Goal: Task Accomplishment & Management: Manage account settings

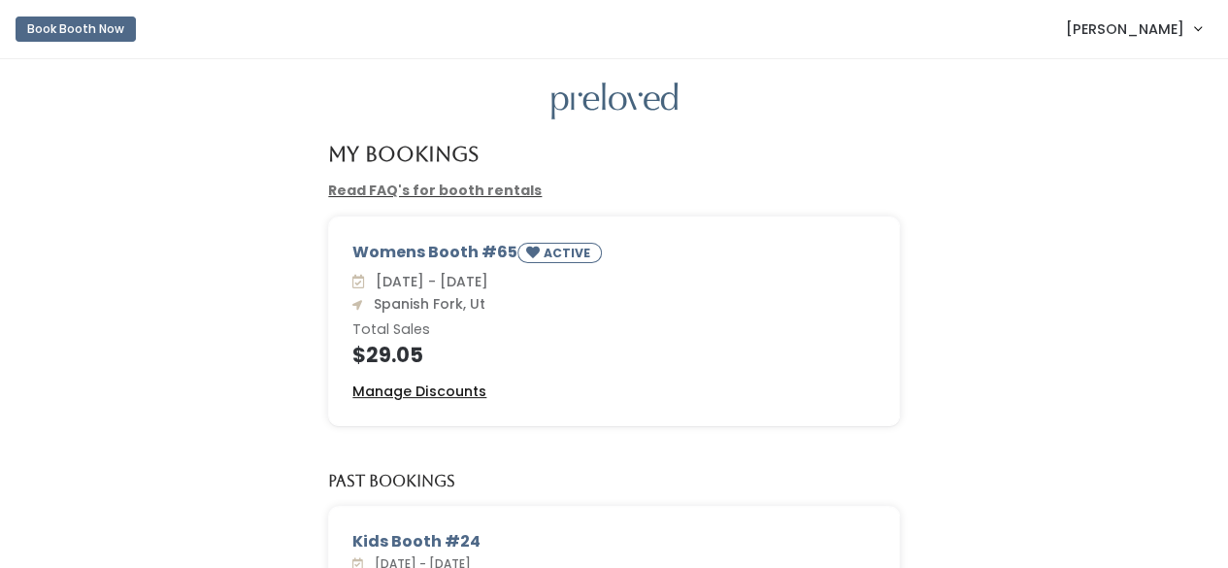
click at [417, 394] on u "Manage Discounts" at bounding box center [419, 391] width 134 height 19
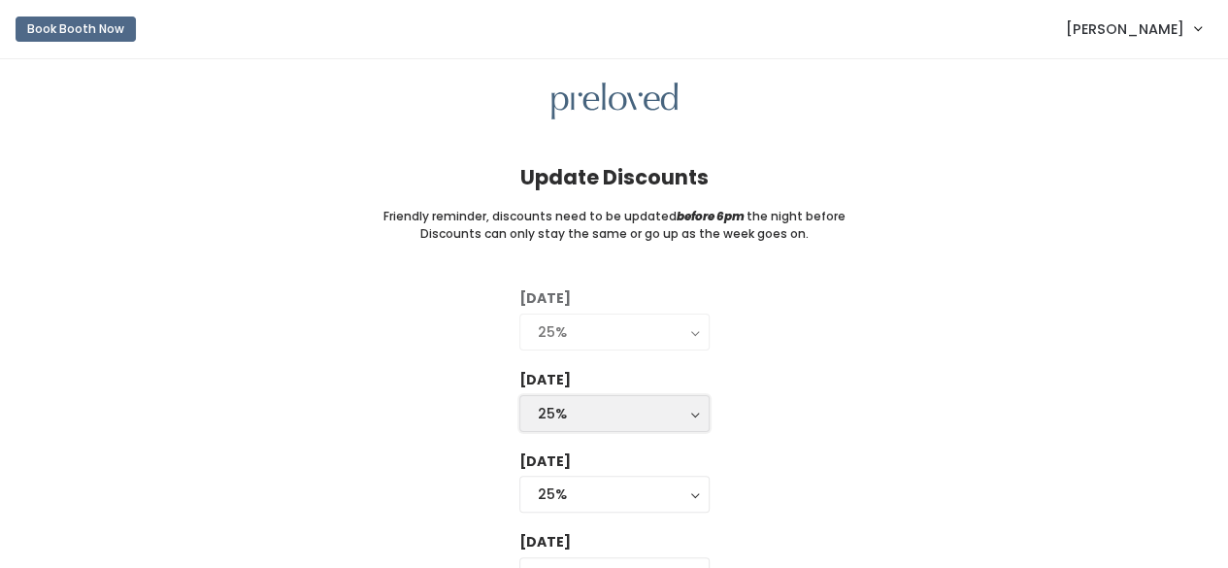
click at [574, 410] on div "25%" at bounding box center [614, 413] width 153 height 21
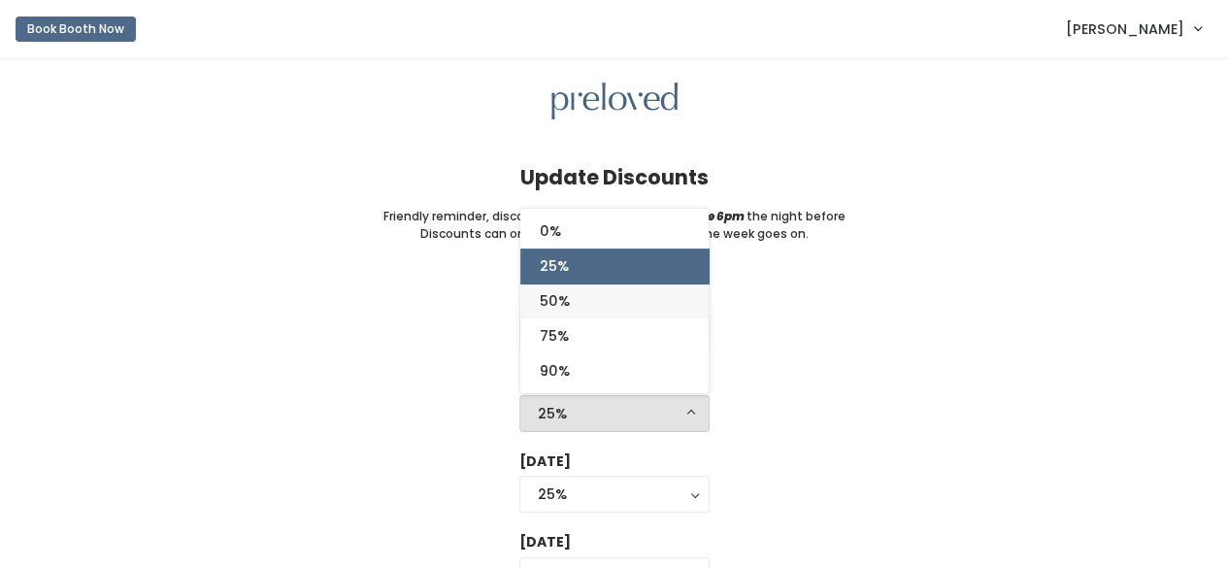
click at [555, 296] on span "50%" at bounding box center [555, 300] width 30 height 21
select select "50%"
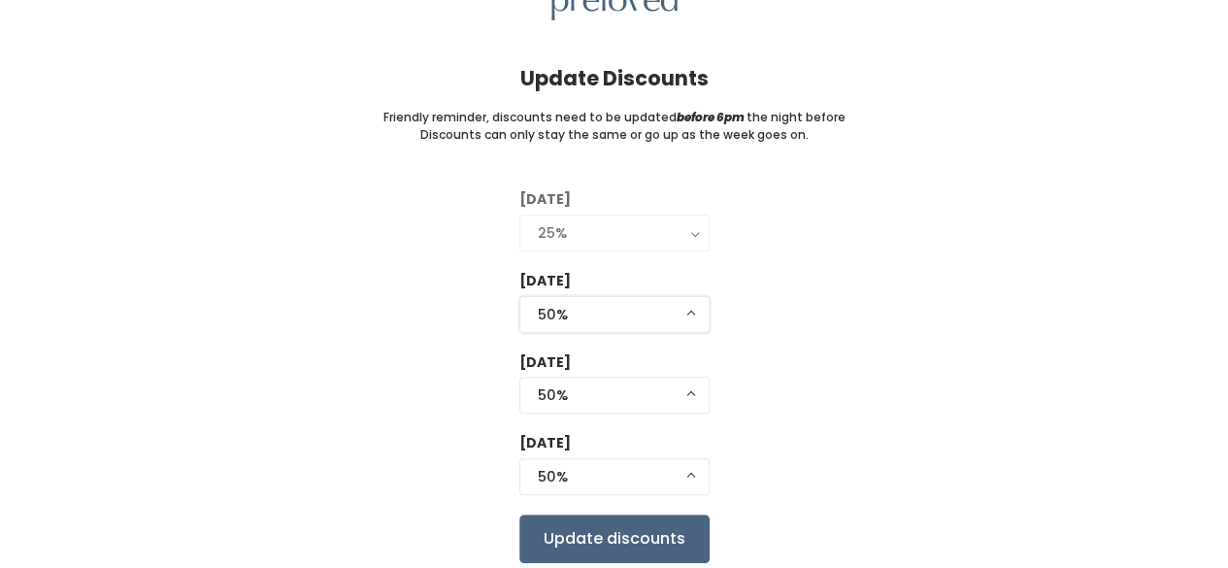
scroll to position [167, 0]
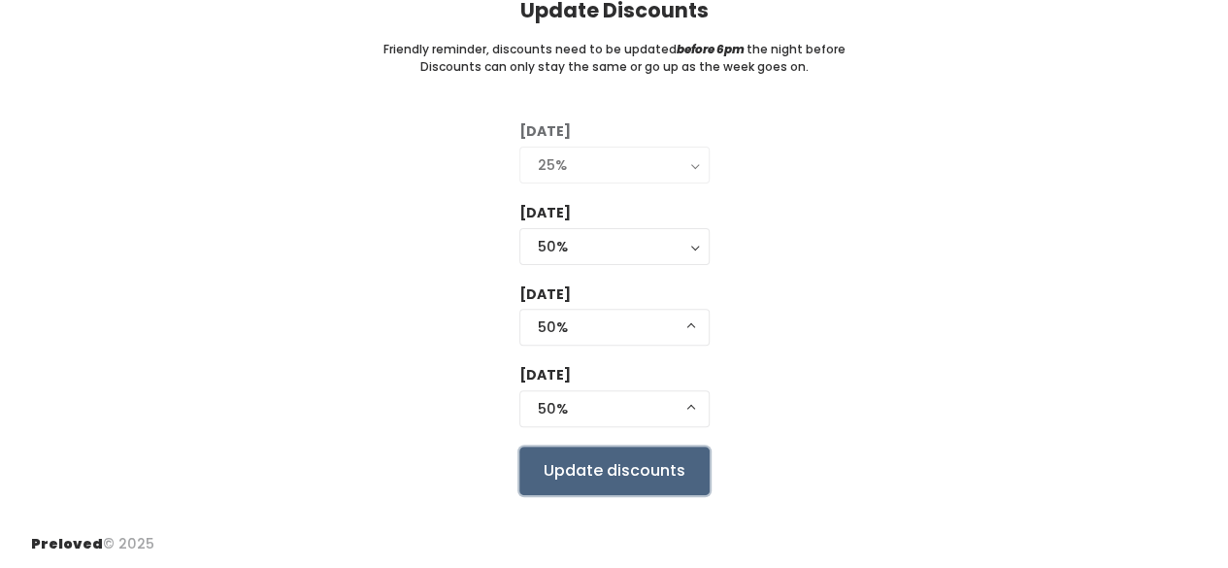
click at [611, 463] on input "Update discounts" at bounding box center [614, 471] width 190 height 49
